Goal: Find specific page/section

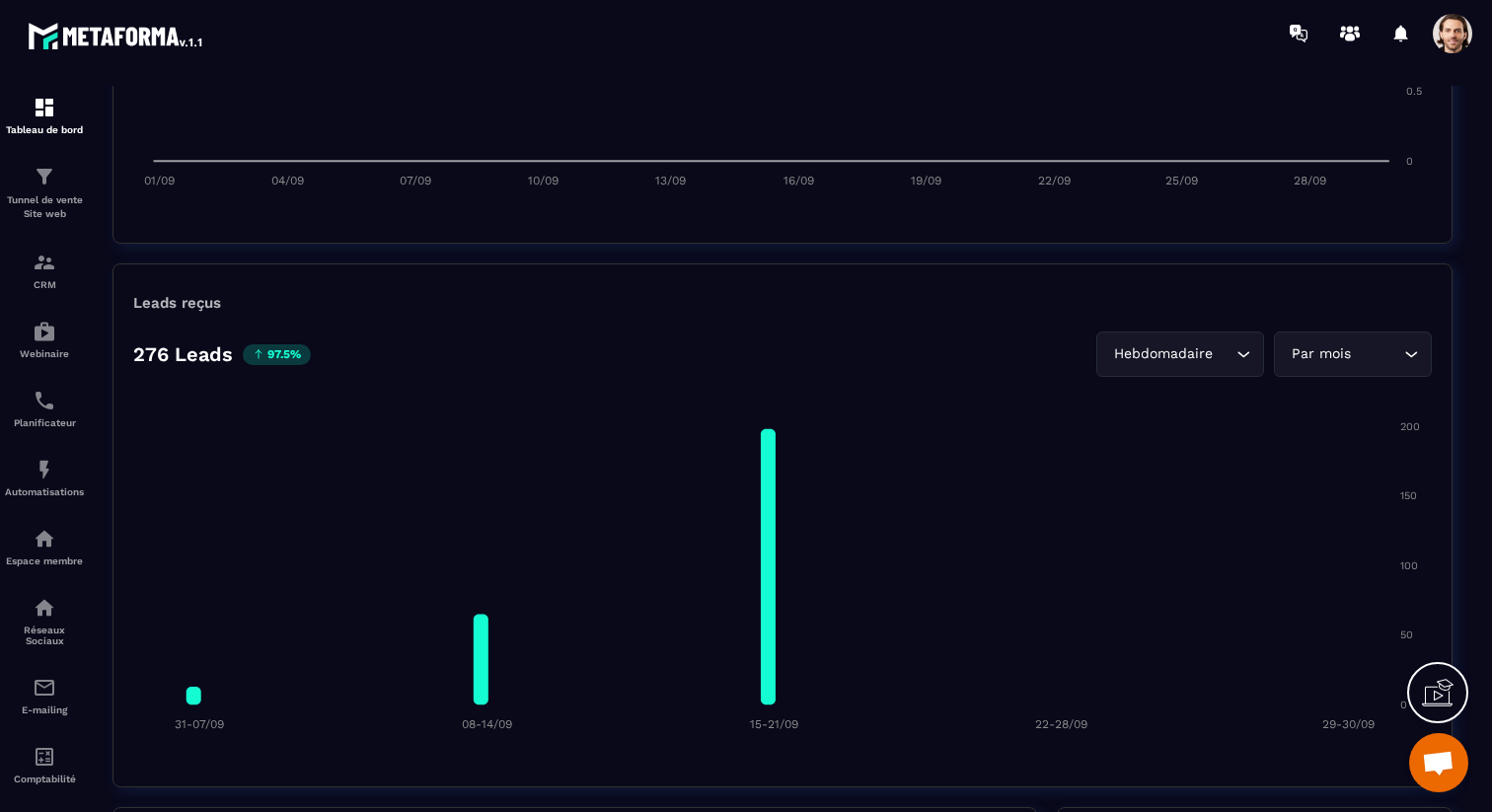
scroll to position [1307, 0]
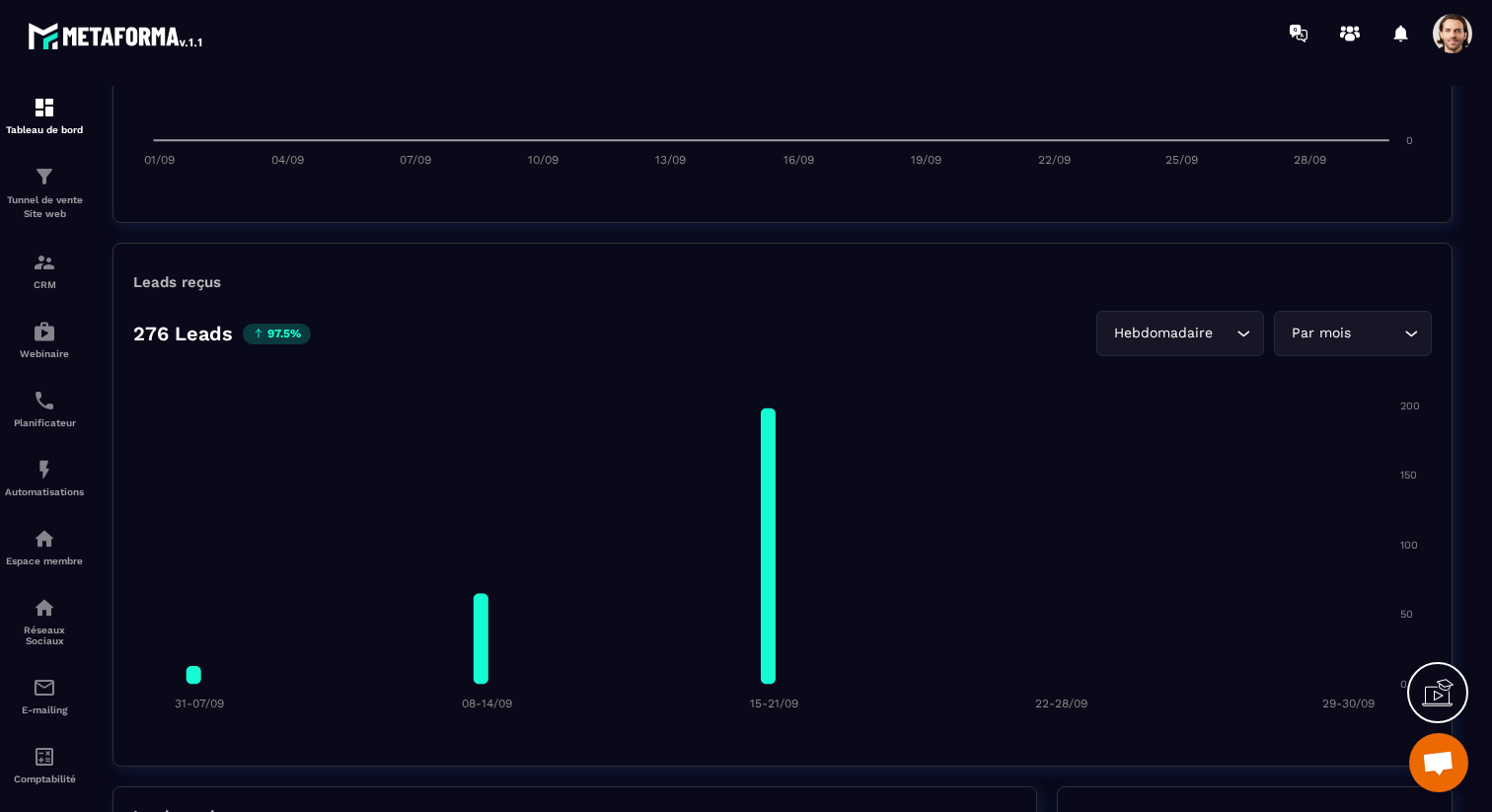
click at [1205, 340] on div "Hebdomadaire" at bounding box center [1170, 333] width 127 height 22
click at [1364, 327] on input "Search for option" at bounding box center [1377, 333] width 44 height 22
click at [1247, 328] on icon "Search for option" at bounding box center [1243, 333] width 20 height 20
click at [1223, 368] on p "Jours" at bounding box center [1185, 375] width 117 height 20
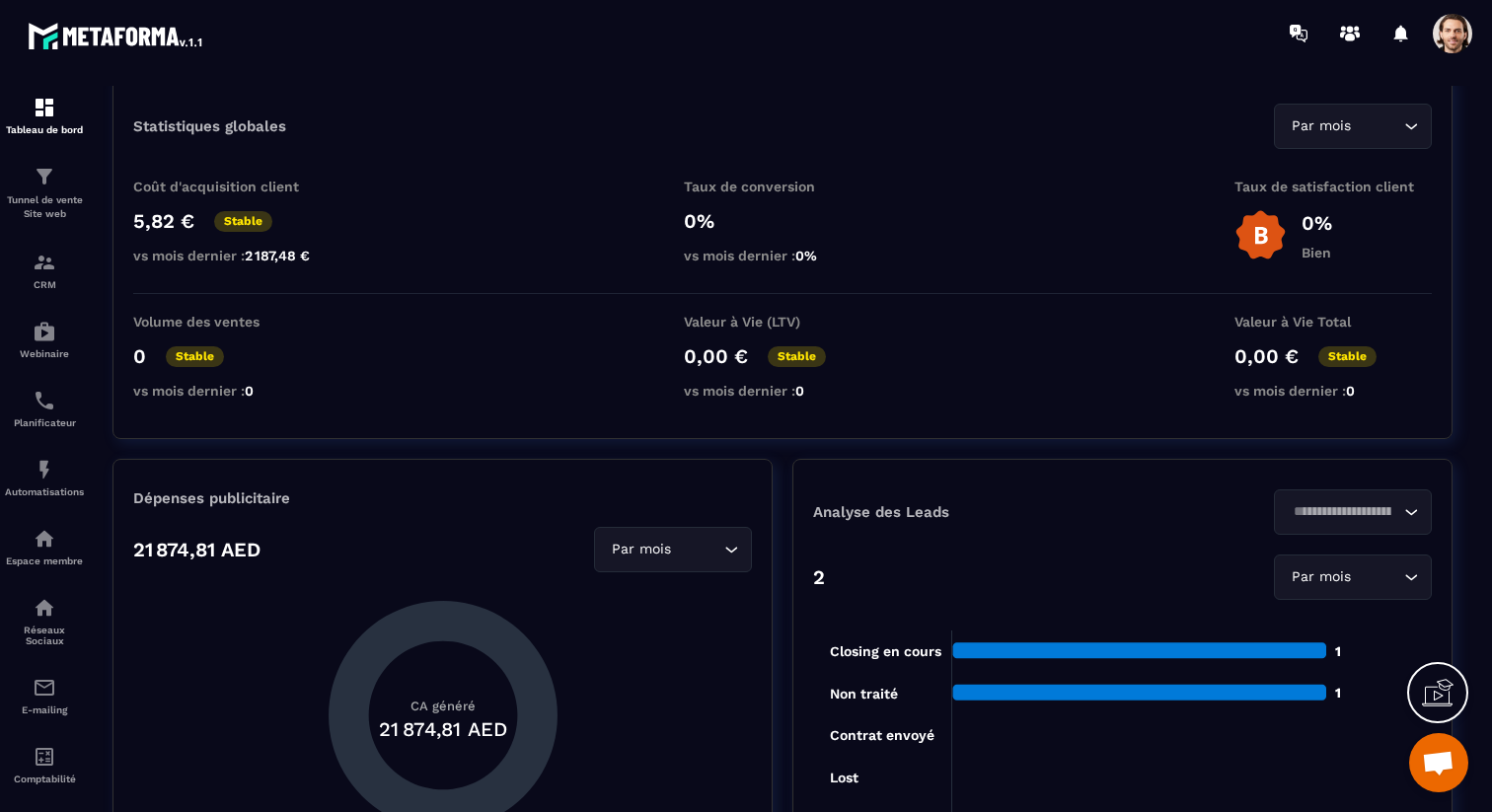
scroll to position [0, 0]
